Goal: Information Seeking & Learning: Check status

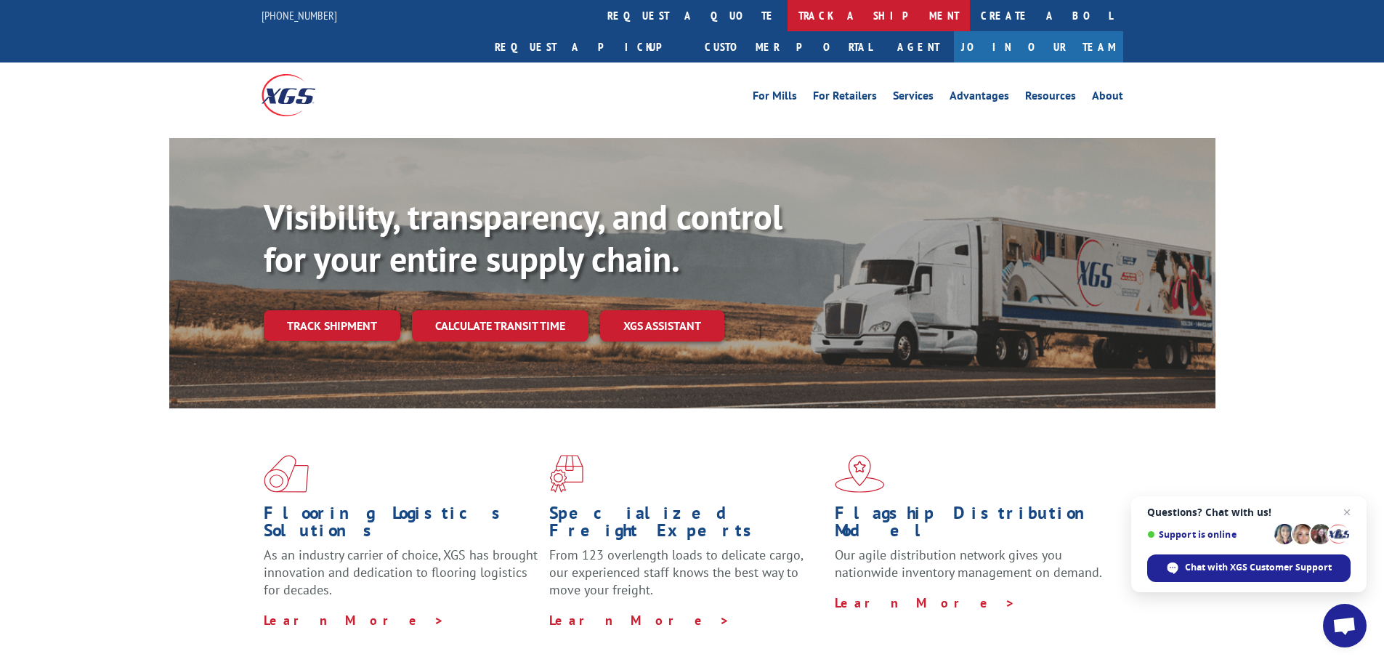
click at [787, 14] on link "track a shipment" at bounding box center [878, 15] width 182 height 31
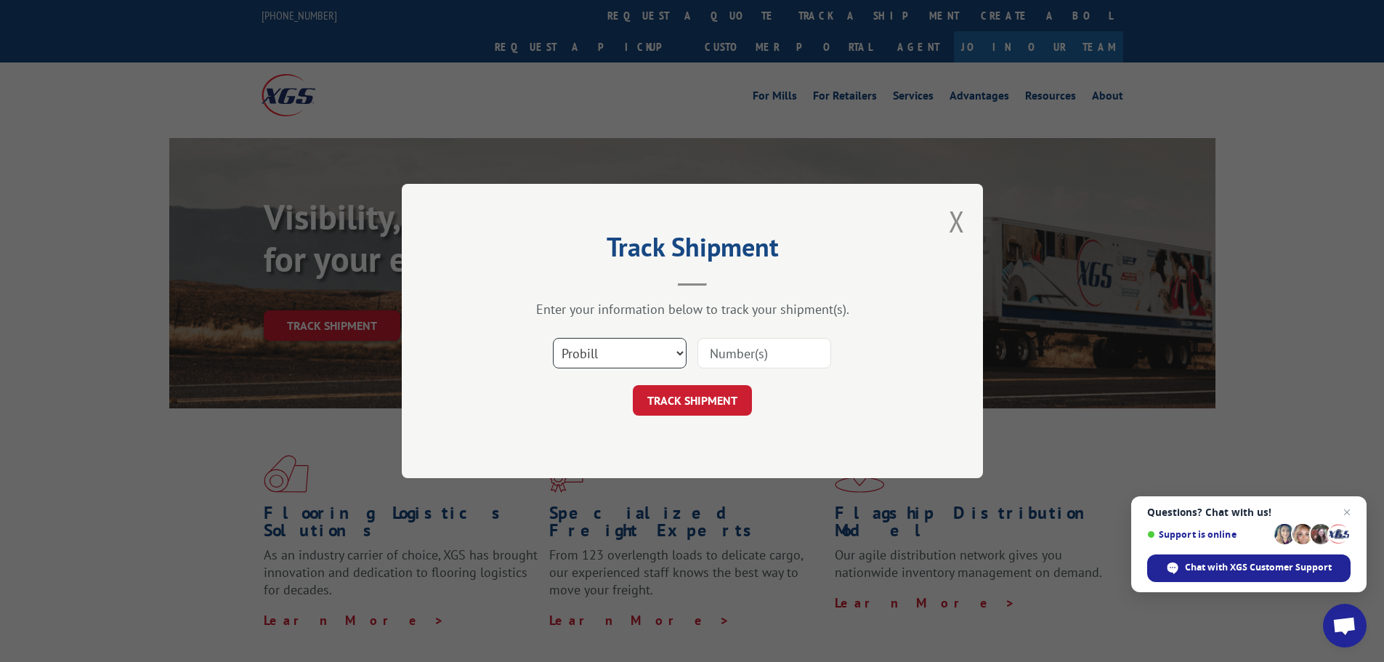
click at [596, 350] on select "Select category... Probill BOL PO" at bounding box center [620, 353] width 134 height 31
click at [615, 354] on select "Select category... Probill BOL PO" at bounding box center [620, 353] width 134 height 31
click at [764, 356] on input at bounding box center [764, 353] width 134 height 31
paste input "17108288"
type input "17108288"
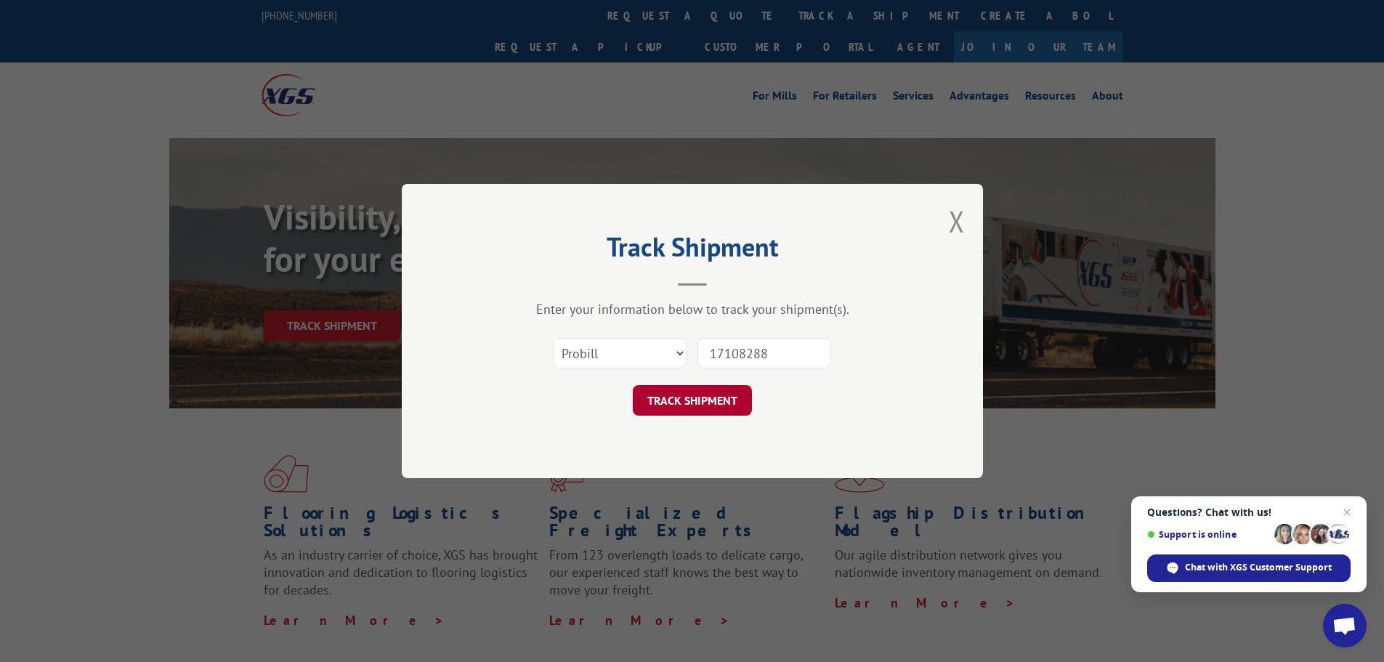
click at [733, 402] on button "TRACK SHIPMENT" at bounding box center [692, 400] width 119 height 31
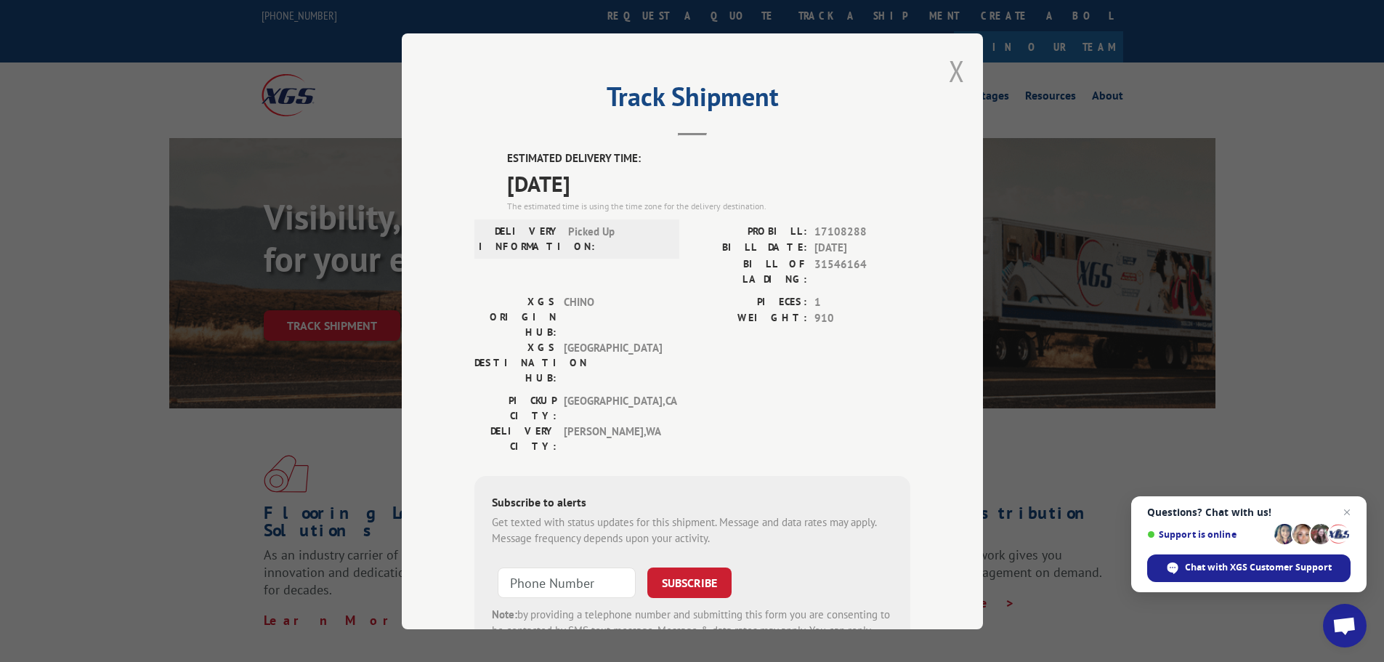
click at [950, 73] on button "Close modal" at bounding box center [957, 71] width 16 height 38
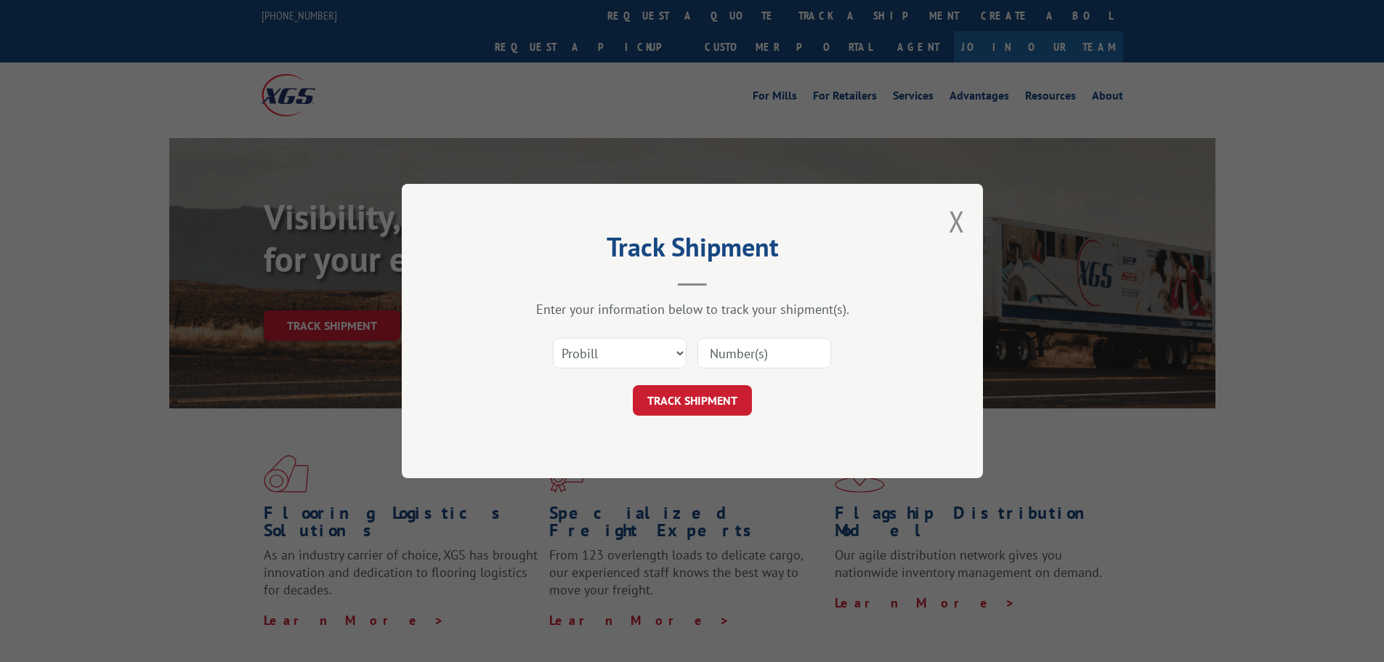
click at [773, 351] on input at bounding box center [764, 353] width 134 height 31
paste input "17108289"
type input "17108289"
click at [696, 397] on button "TRACK SHIPMENT" at bounding box center [692, 400] width 119 height 31
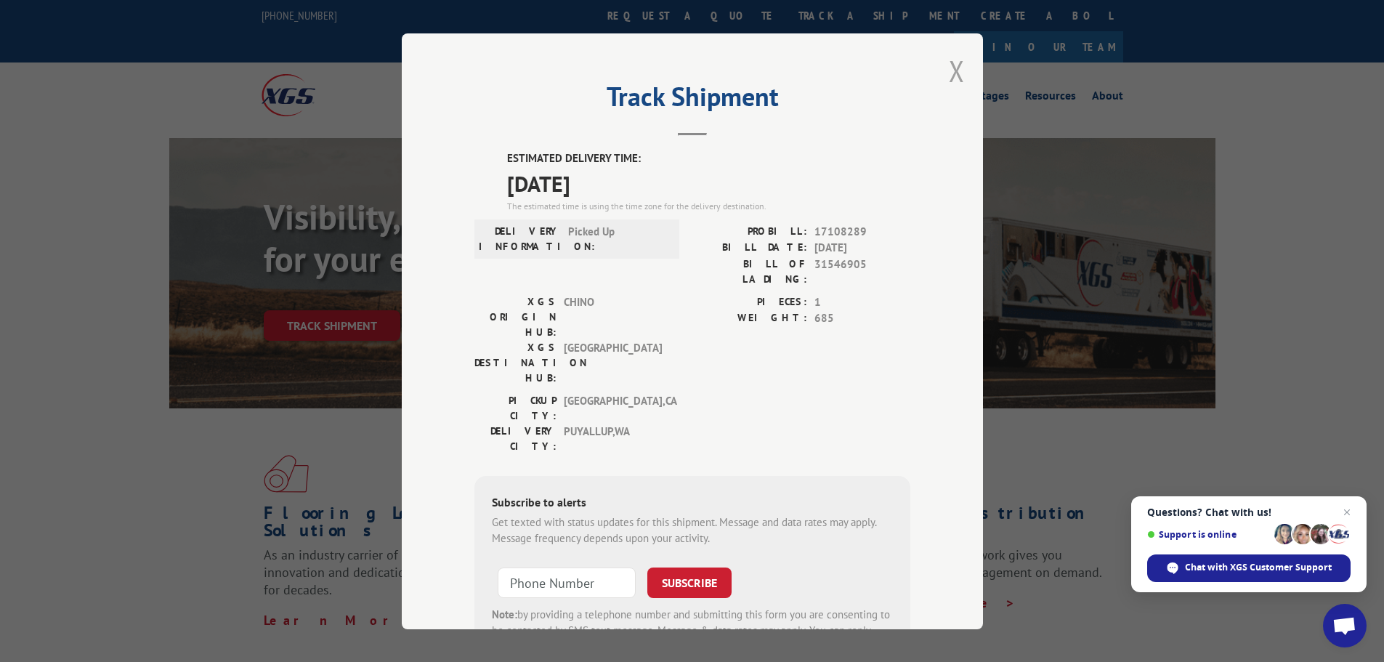
click at [950, 74] on button "Close modal" at bounding box center [957, 71] width 16 height 38
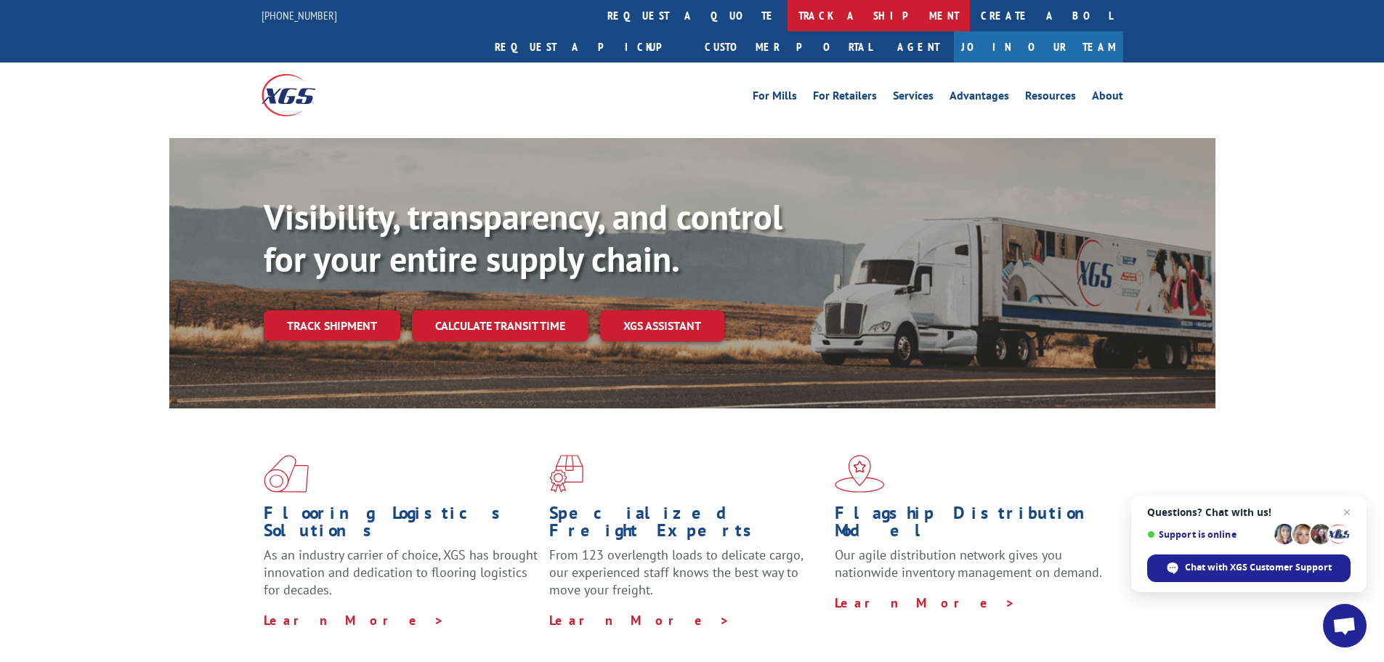
click at [787, 18] on link "track a shipment" at bounding box center [878, 15] width 182 height 31
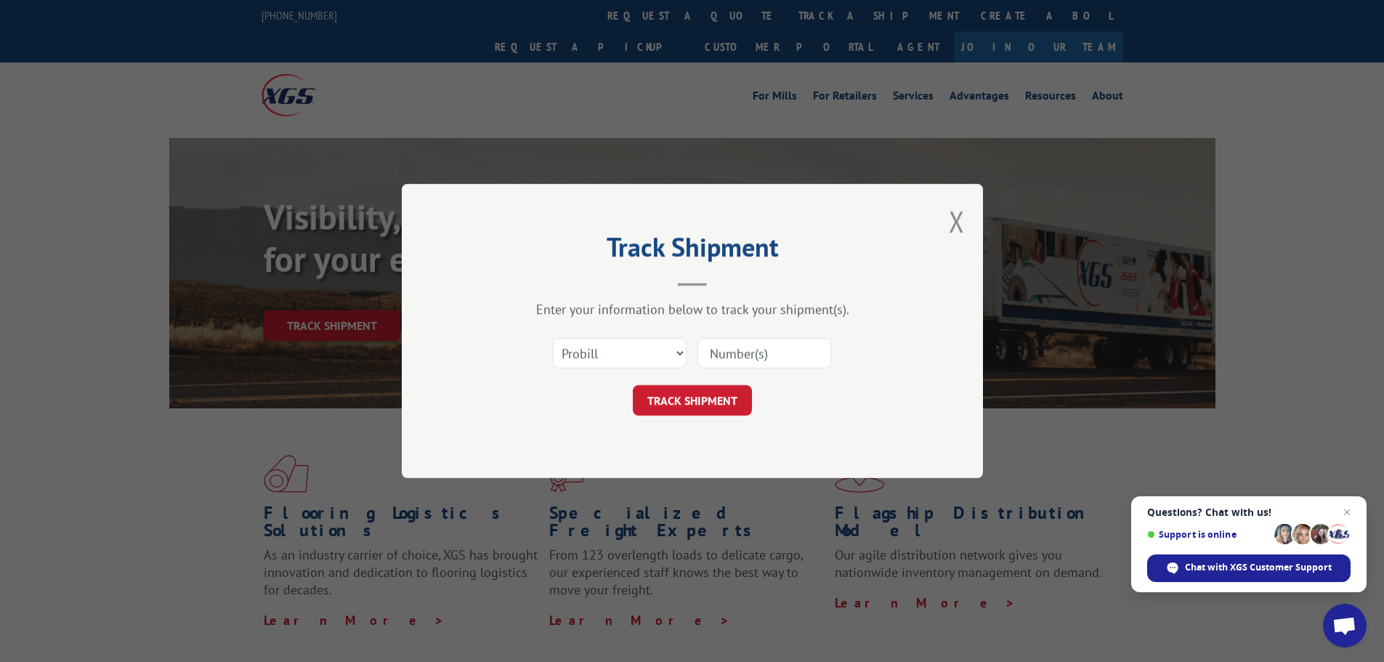
click at [762, 363] on input at bounding box center [764, 353] width 134 height 31
paste input "17108289"
type input "17108290"
click button "TRACK SHIPMENT" at bounding box center [692, 400] width 119 height 31
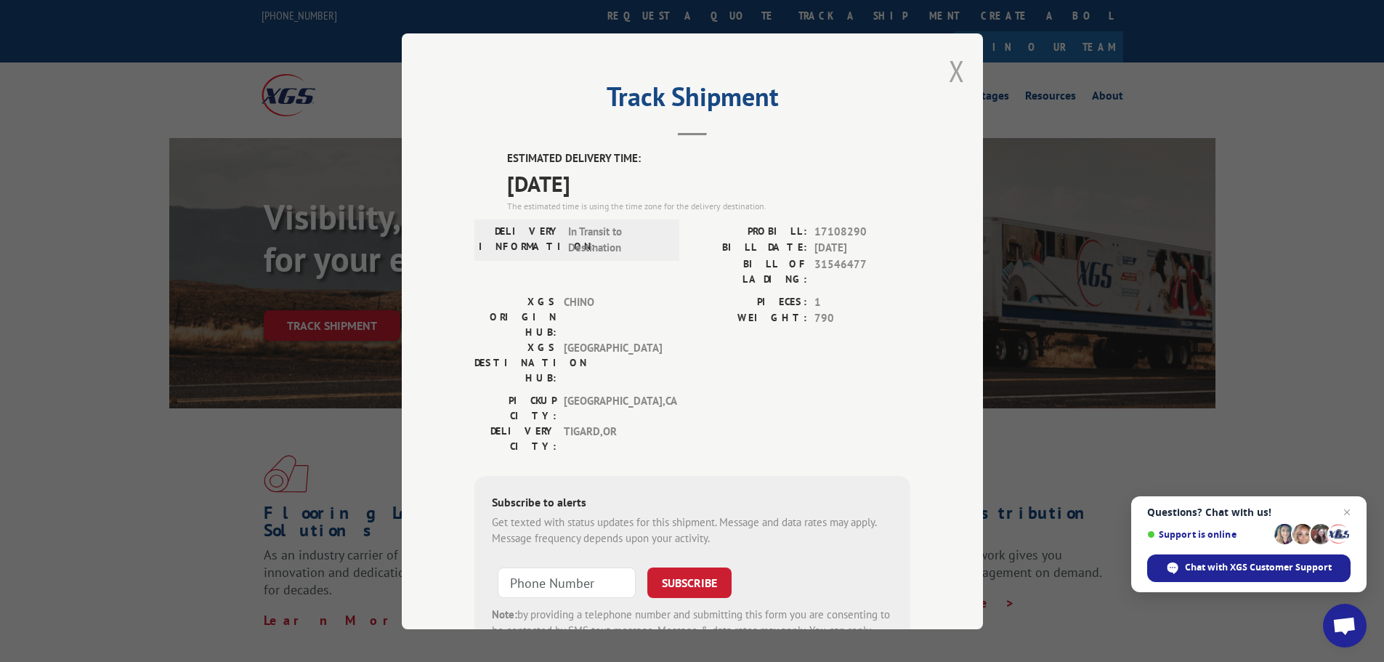
click at [949, 78] on button "Close modal" at bounding box center [957, 71] width 16 height 38
